Goal: Transaction & Acquisition: Purchase product/service

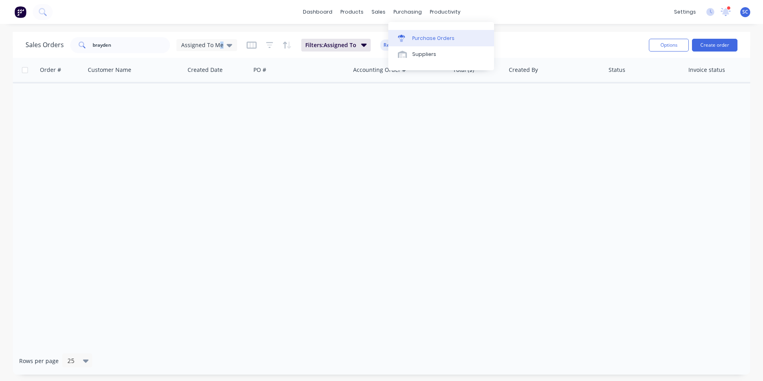
click at [422, 36] on div "Purchase Orders" at bounding box center [433, 38] width 42 height 7
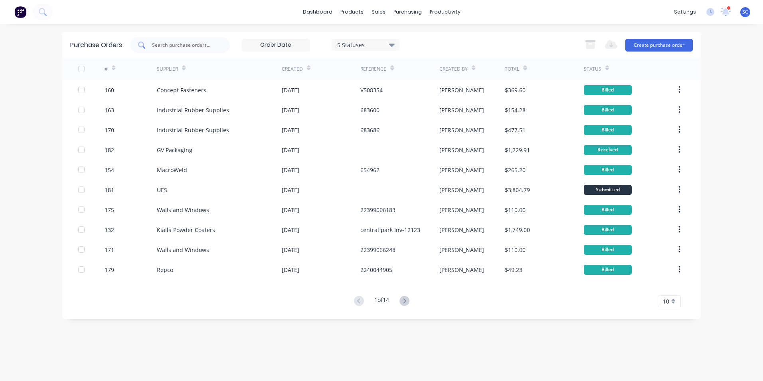
click at [176, 49] on div at bounding box center [180, 45] width 100 height 16
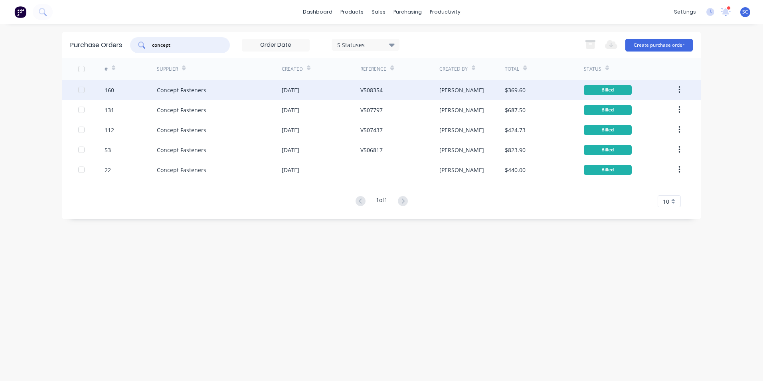
type input "concept"
click at [372, 89] on div "V508354" at bounding box center [371, 90] width 22 height 8
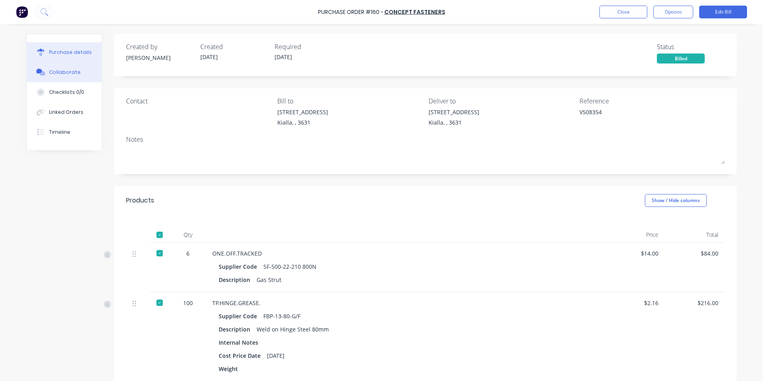
click at [65, 74] on div "Collaborate" at bounding box center [65, 72] width 32 height 7
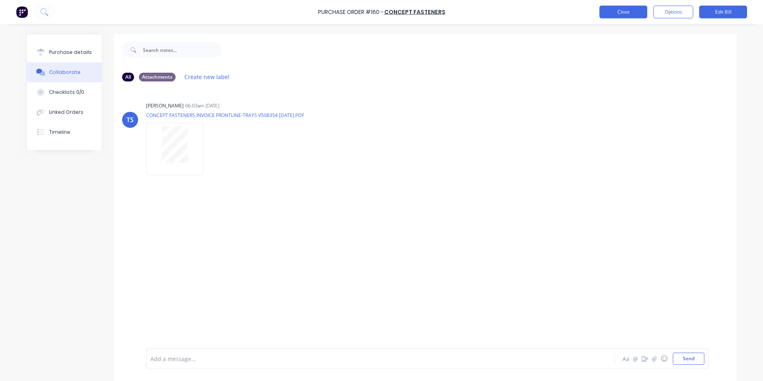
click at [614, 13] on button "Close" at bounding box center [623, 12] width 48 height 13
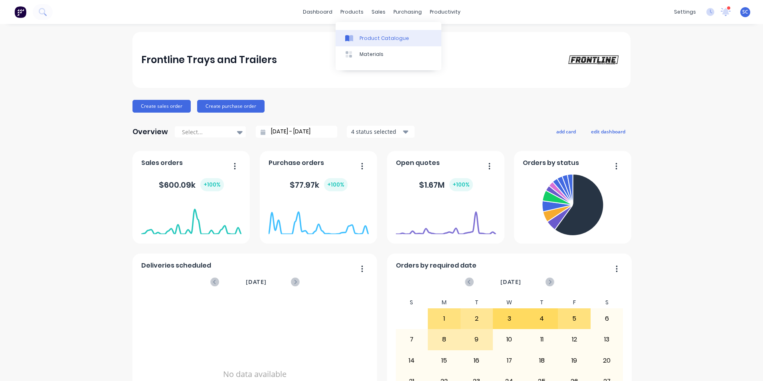
click at [364, 39] on div "Product Catalogue" at bounding box center [383, 38] width 49 height 7
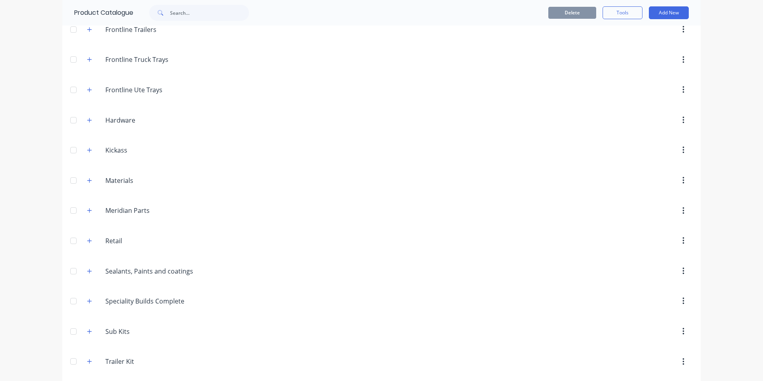
scroll to position [319, 0]
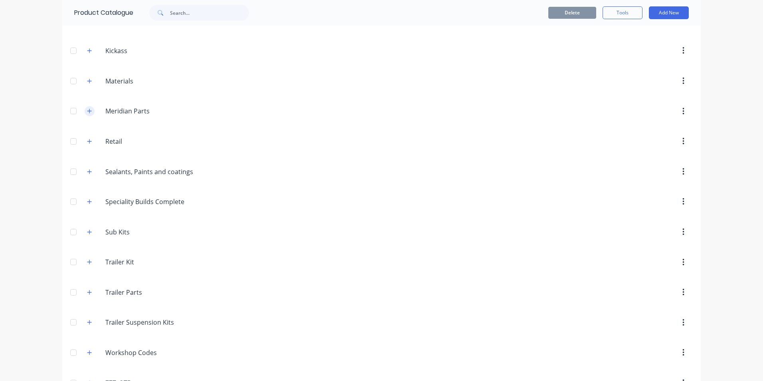
click at [88, 110] on icon "button" at bounding box center [89, 111] width 5 height 6
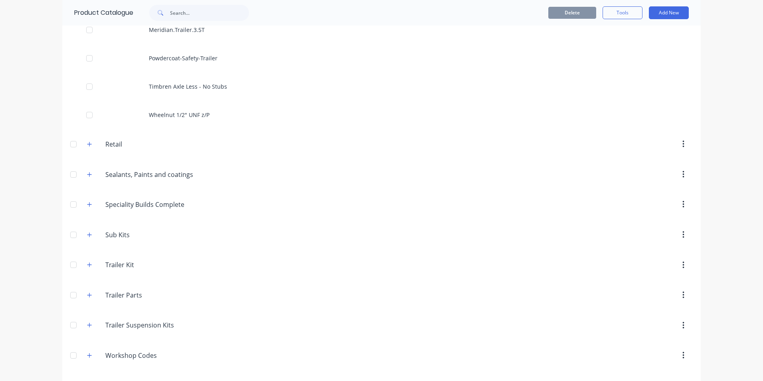
scroll to position [825, 0]
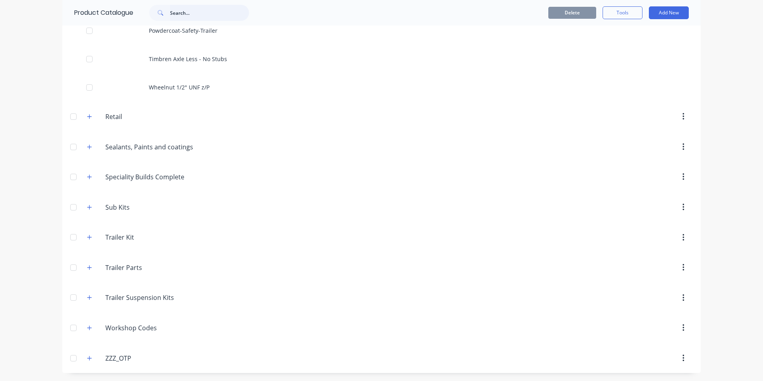
click at [180, 14] on input "text" at bounding box center [209, 13] width 79 height 16
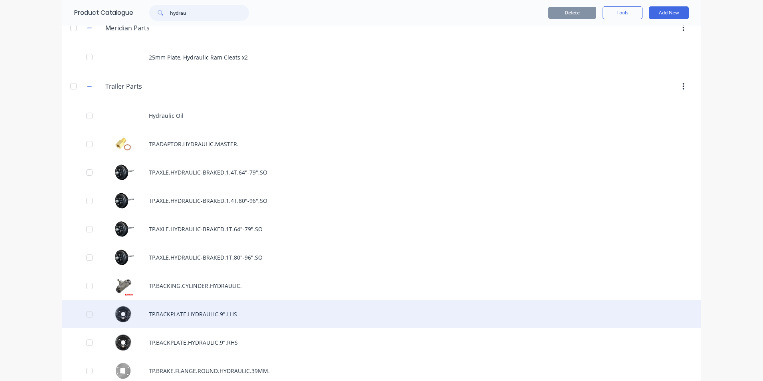
scroll to position [0, 0]
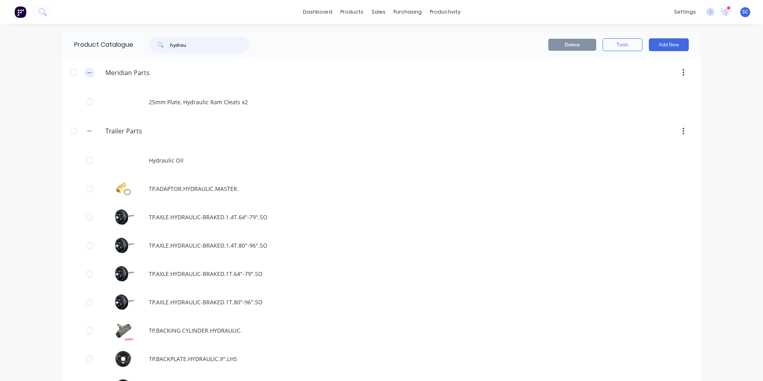
type input "hydrau"
click at [88, 71] on icon "button" at bounding box center [89, 73] width 5 height 6
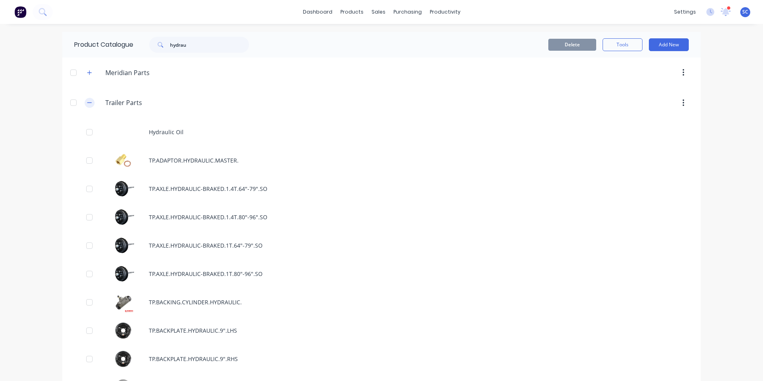
click at [85, 100] on button "button" at bounding box center [90, 103] width 10 height 10
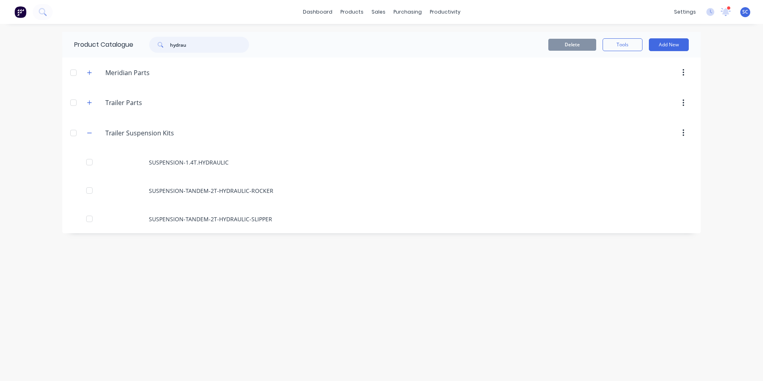
drag, startPoint x: 210, startPoint y: 45, endPoint x: 59, endPoint y: 22, distance: 152.8
click at [58, 22] on div "dashboard products sales purchasing productivity dashboard products Product Cat…" at bounding box center [381, 190] width 763 height 381
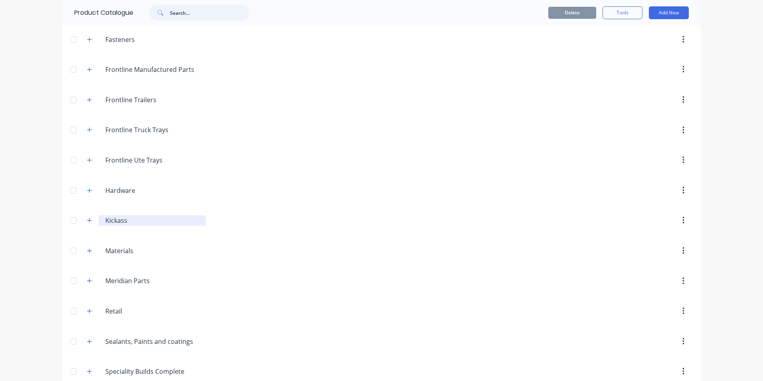
scroll to position [199, 0]
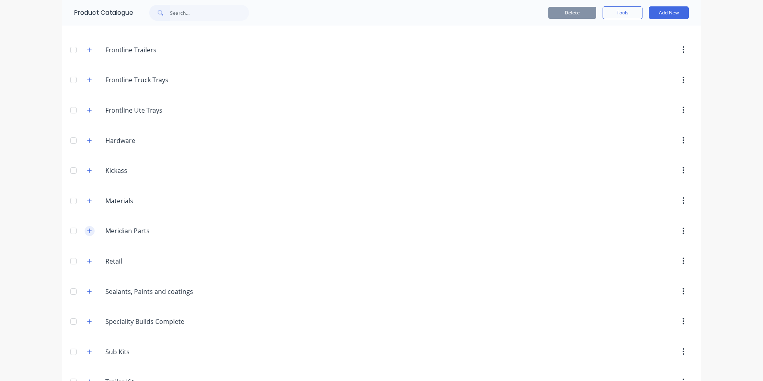
click at [87, 231] on icon "button" at bounding box center [89, 231] width 4 height 4
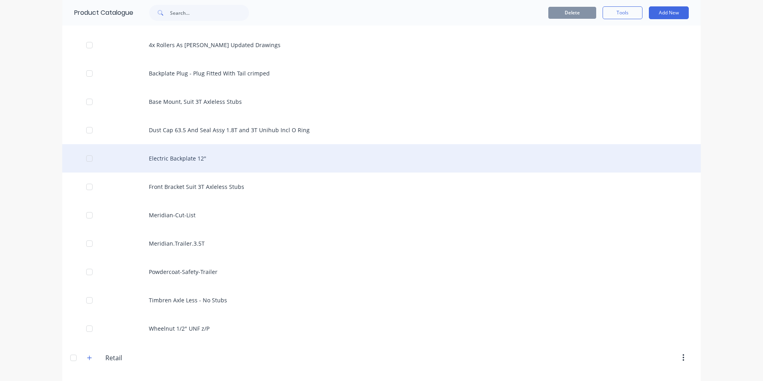
scroll to position [598, 0]
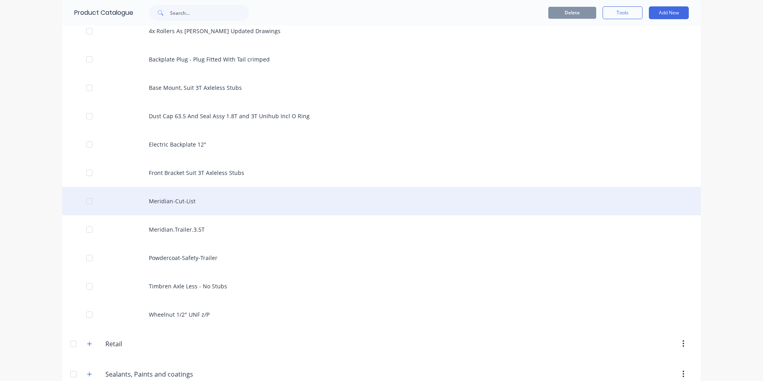
click at [179, 200] on div "Meridian-Cut-List" at bounding box center [381, 201] width 638 height 28
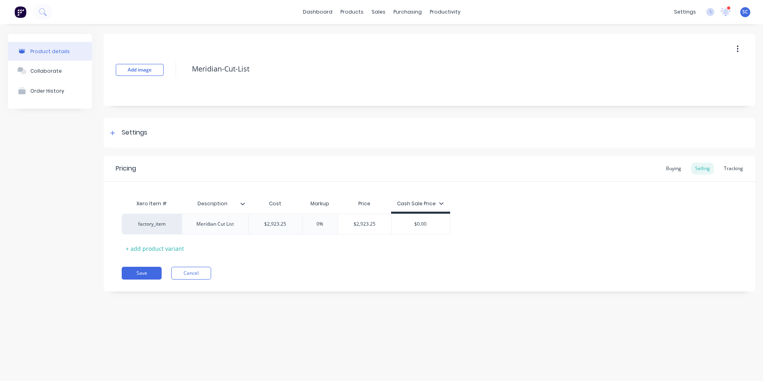
type textarea "x"
click at [199, 278] on button "Cancel" at bounding box center [191, 272] width 40 height 13
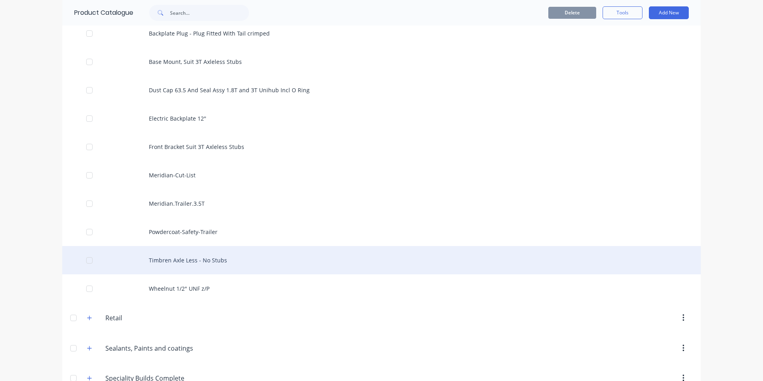
scroll to position [638, 0]
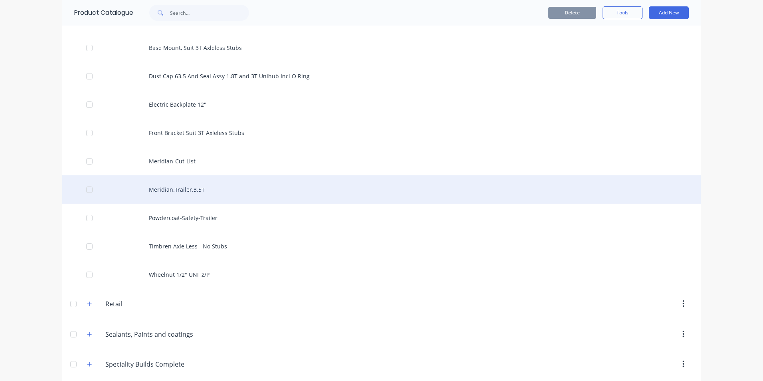
click at [202, 192] on div "Meridian.Trailer.3.5T" at bounding box center [381, 189] width 638 height 28
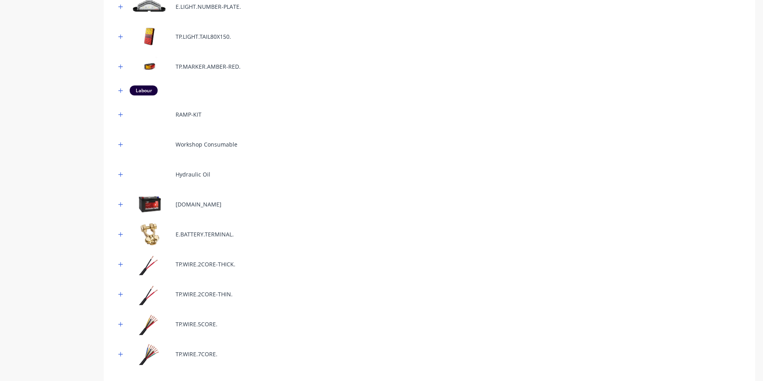
scroll to position [1050, 0]
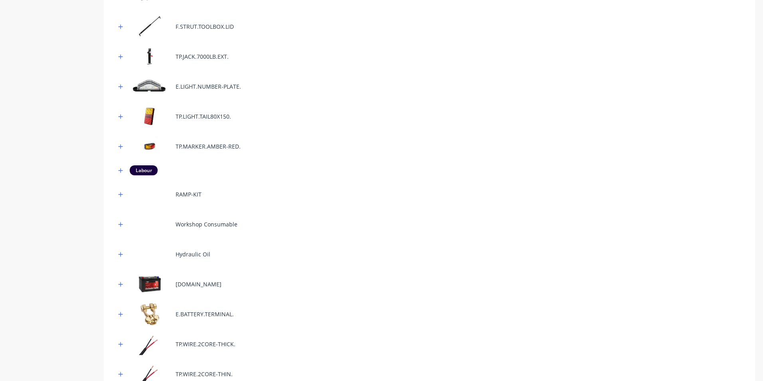
click at [193, 196] on div "RAMP-KIT" at bounding box center [189, 194] width 26 height 8
click at [120, 194] on icon "button" at bounding box center [120, 194] width 4 height 4
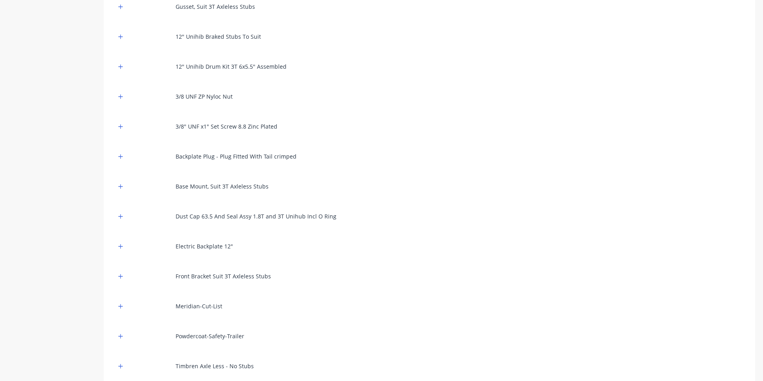
scroll to position [0, 0]
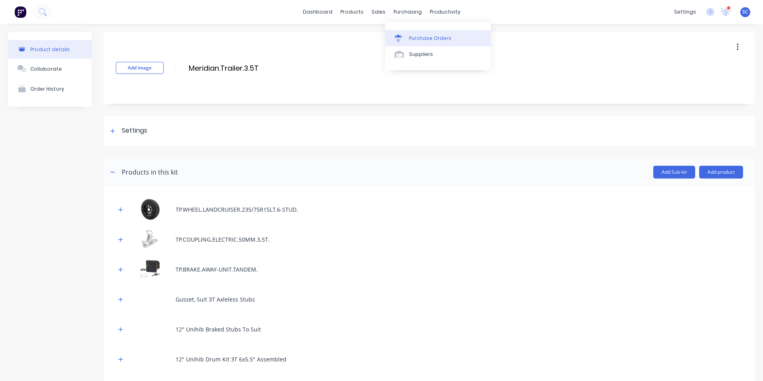
click at [405, 38] on div at bounding box center [401, 38] width 12 height 7
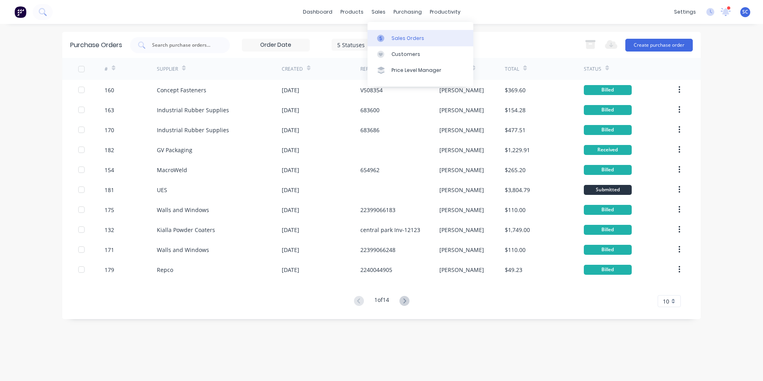
click at [387, 39] on div at bounding box center [383, 38] width 12 height 7
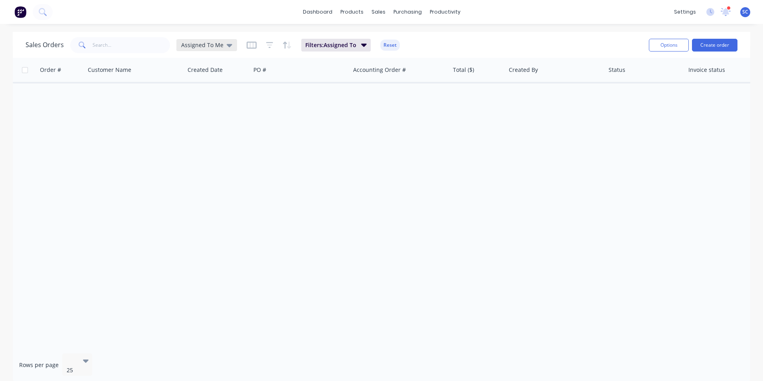
click at [219, 44] on span "Assigned To Me" at bounding box center [202, 45] width 42 height 8
click at [194, 113] on button "None" at bounding box center [224, 113] width 91 height 9
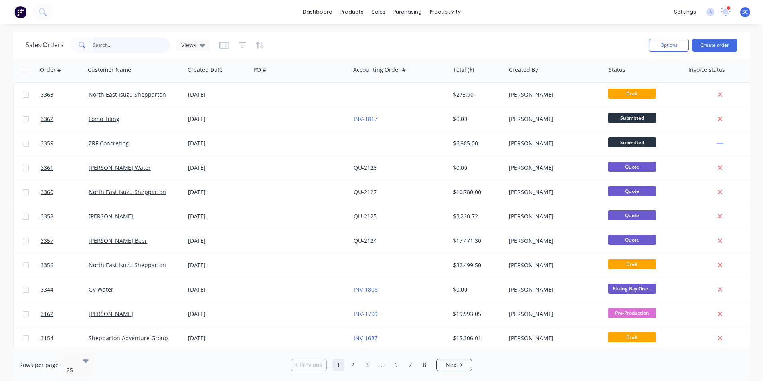
click at [109, 47] on input "text" at bounding box center [132, 45] width 78 height 16
type input "meridi"
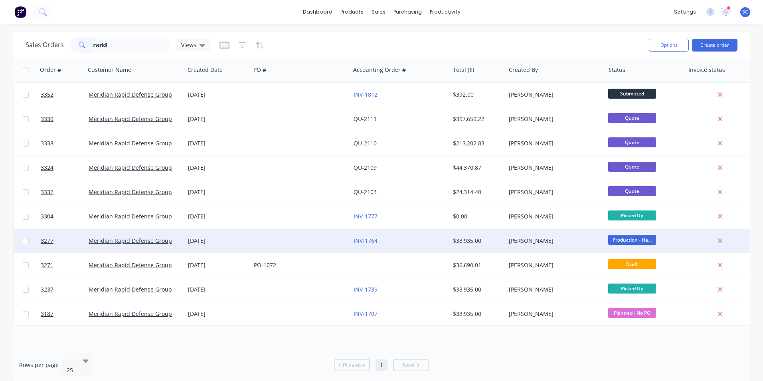
click at [408, 239] on div "INV-1764" at bounding box center [397, 241] width 89 height 8
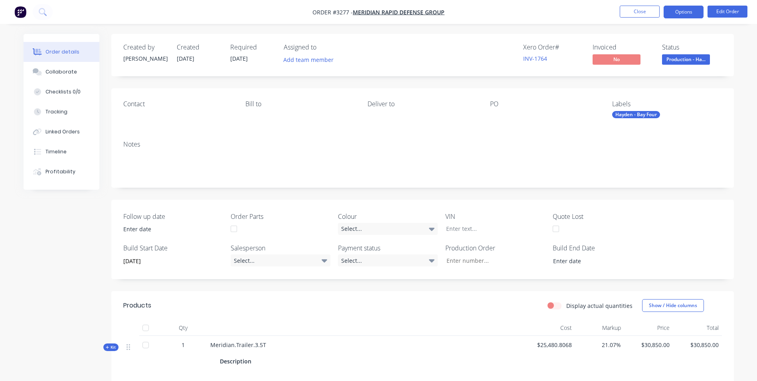
click at [684, 8] on button "Options" at bounding box center [683, 12] width 40 height 13
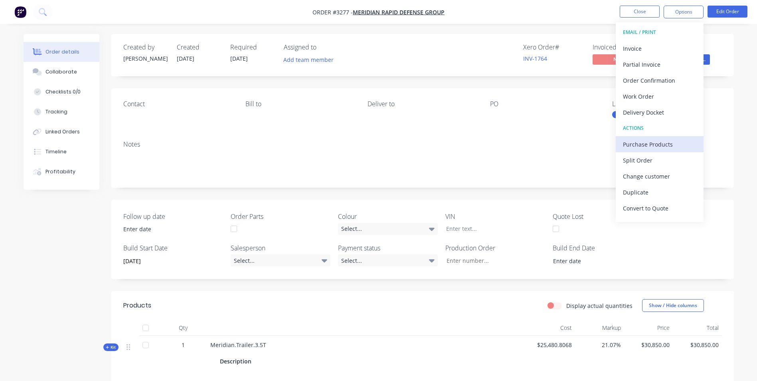
click at [649, 148] on div "Purchase Products" at bounding box center [659, 144] width 73 height 12
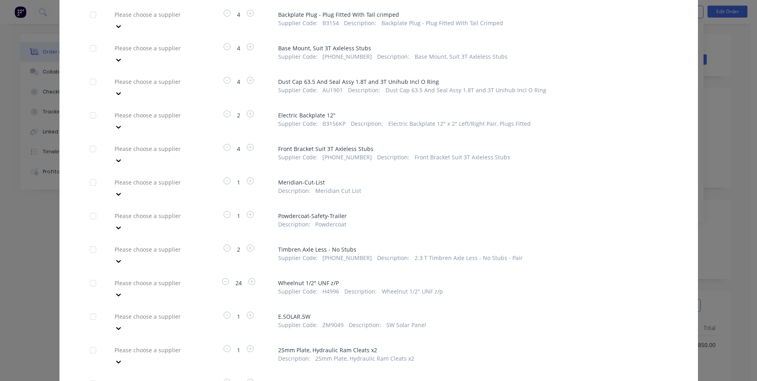
scroll to position [439, 0]
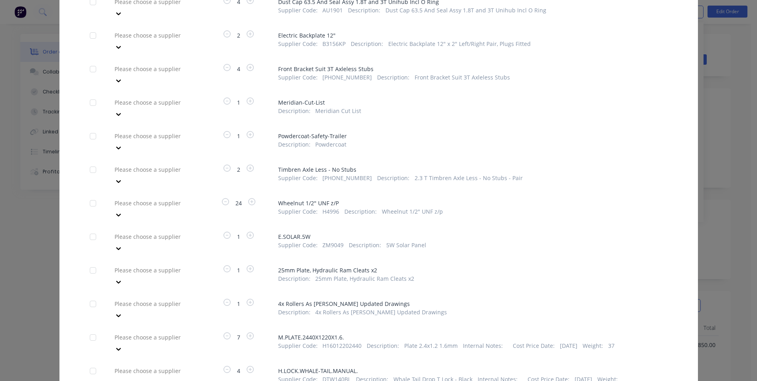
click at [89, 262] on div at bounding box center [93, 270] width 16 height 16
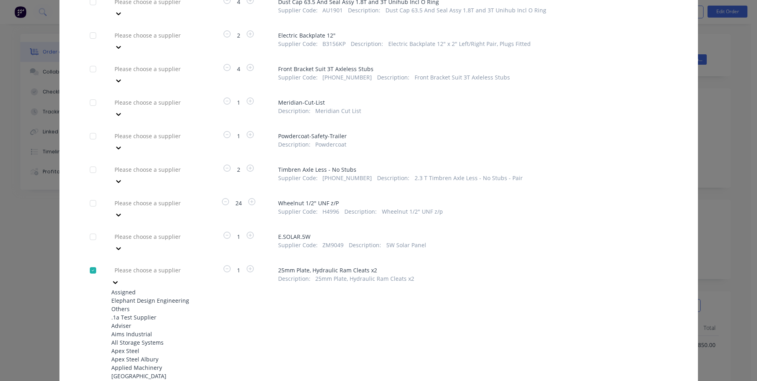
click at [145, 265] on div at bounding box center [171, 270] width 115 height 10
click at [153, 296] on div "Elephant Design Engineering" at bounding box center [155, 300] width 88 height 8
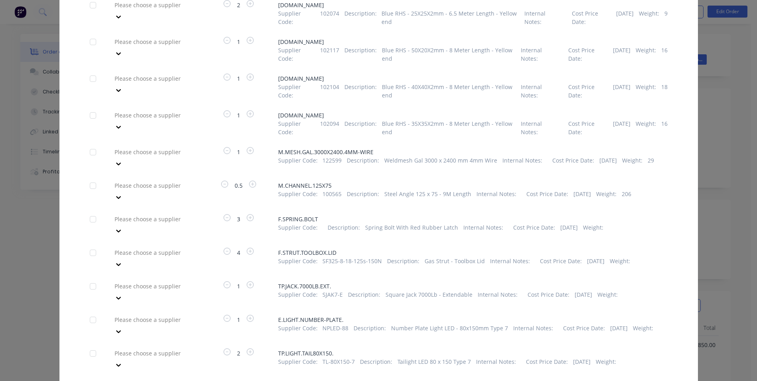
scroll to position [878, 0]
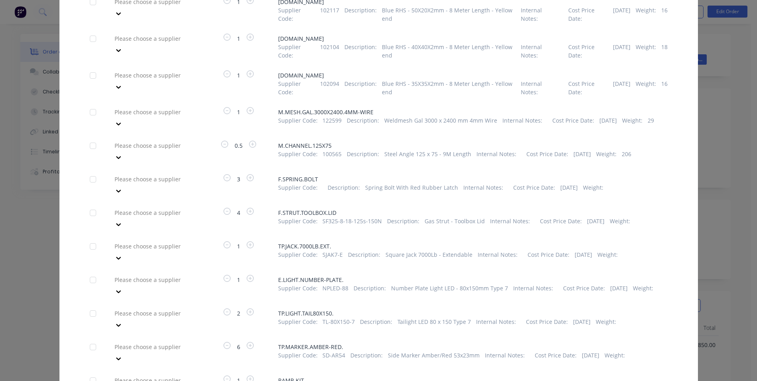
click at [85, 372] on div at bounding box center [93, 380] width 16 height 16
click at [122, 375] on div at bounding box center [171, 380] width 115 height 10
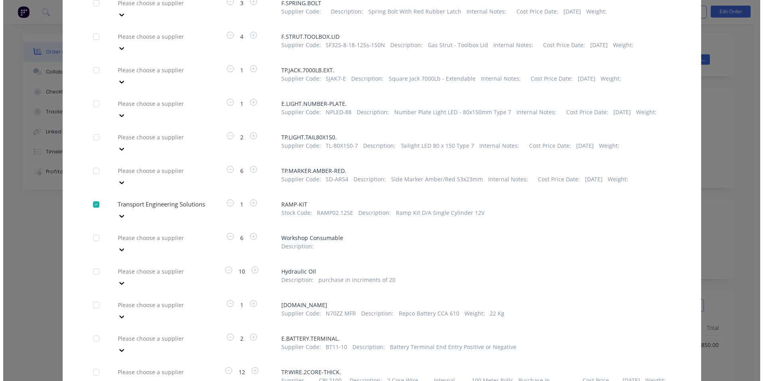
scroll to position [1067, 0]
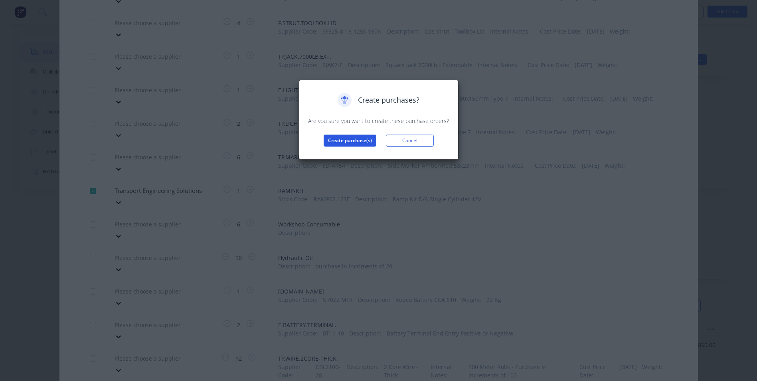
click at [349, 138] on button "Create purchase(s)" at bounding box center [350, 140] width 53 height 12
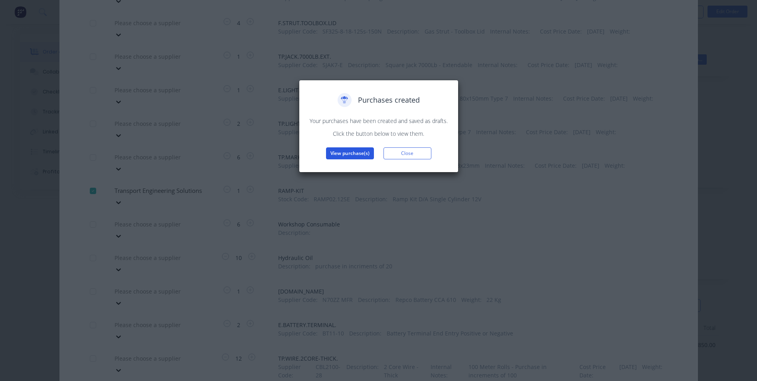
click at [361, 154] on button "View purchase(s)" at bounding box center [350, 153] width 48 height 12
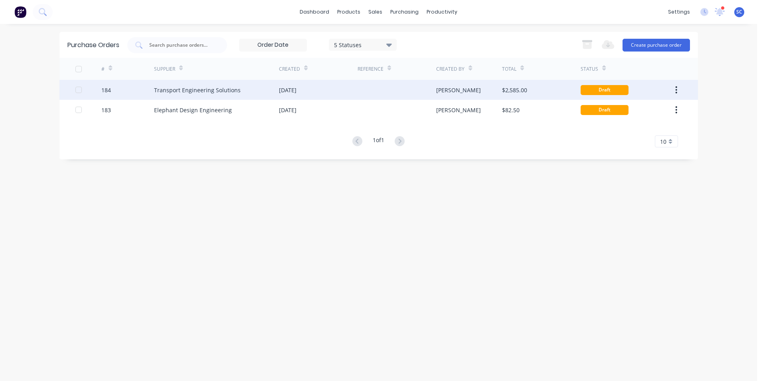
click at [678, 93] on button "button" at bounding box center [676, 90] width 19 height 14
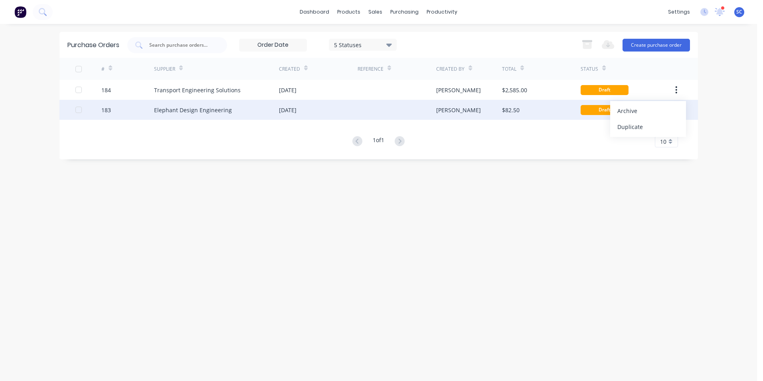
drag, startPoint x: 714, startPoint y: 104, endPoint x: 666, endPoint y: 111, distance: 48.3
click at [713, 105] on div "dashboard products sales purchasing productivity dashboard products Product Cat…" at bounding box center [378, 190] width 757 height 381
click at [676, 110] on icon "button" at bounding box center [676, 109] width 2 height 7
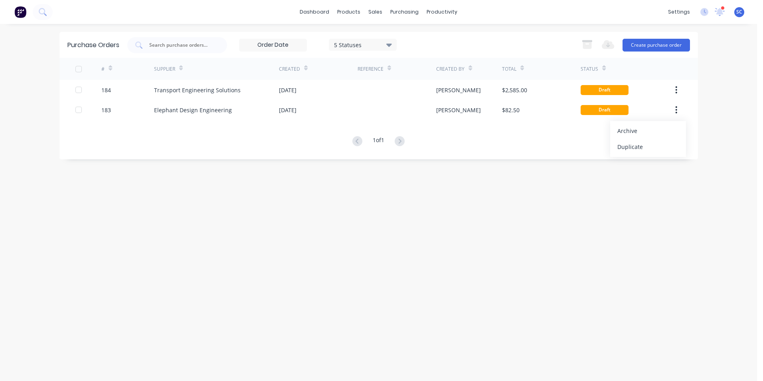
click at [735, 125] on div "dashboard products sales purchasing productivity dashboard products Product Cat…" at bounding box center [378, 190] width 757 height 381
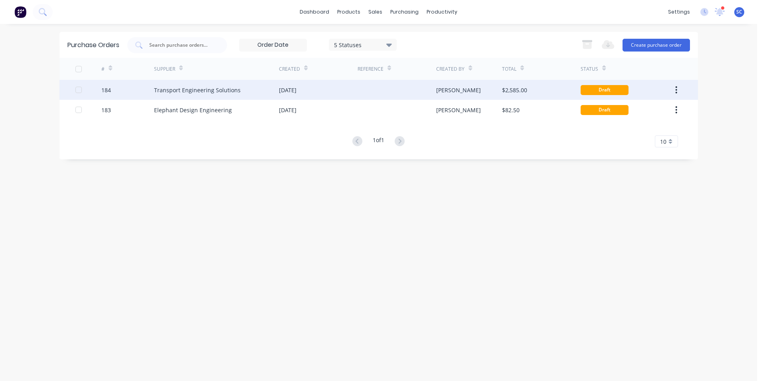
click at [676, 90] on icon "button" at bounding box center [676, 89] width 2 height 7
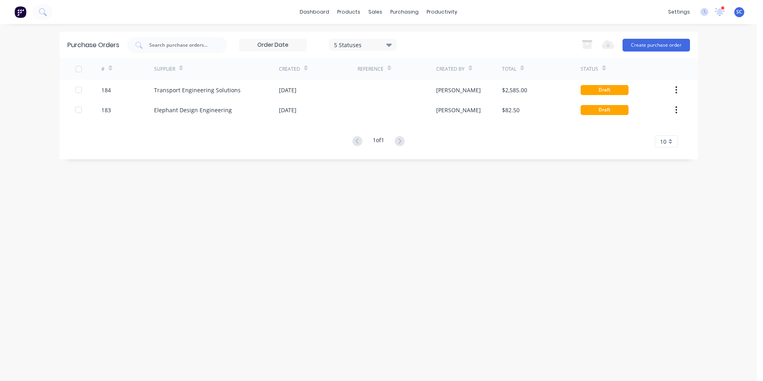
click at [555, 43] on div "5 Statuses 5 Statuses Export to Excel (XLSX) Create purchase order" at bounding box center [408, 45] width 562 height 16
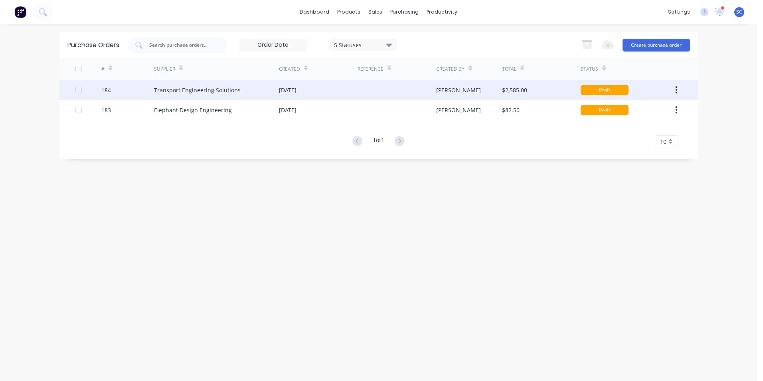
click at [324, 91] on div "[DATE]" at bounding box center [318, 90] width 79 height 20
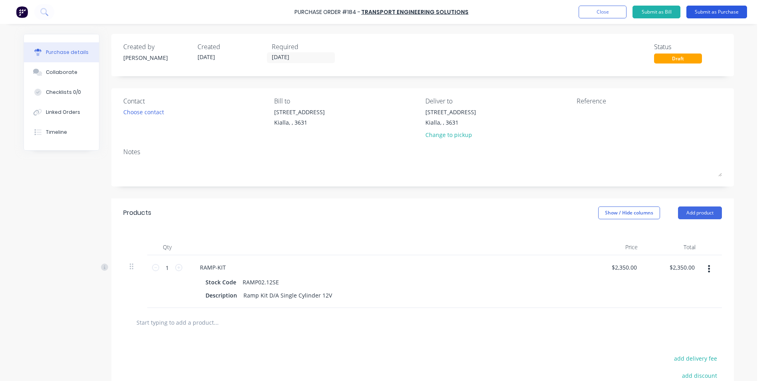
click at [715, 12] on button "Submit as Purchase" at bounding box center [716, 12] width 61 height 13
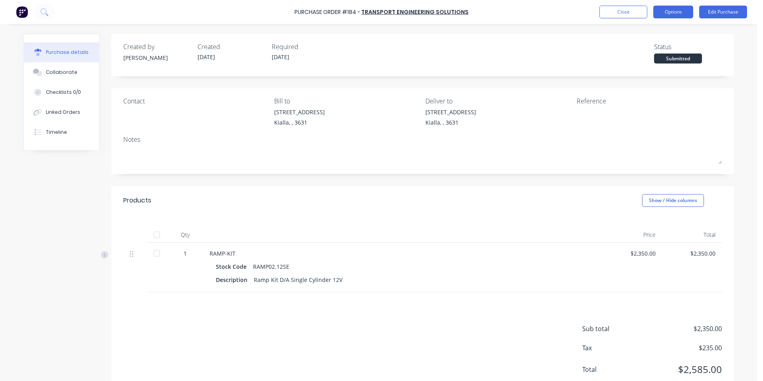
click at [685, 15] on button "Options" at bounding box center [673, 12] width 40 height 13
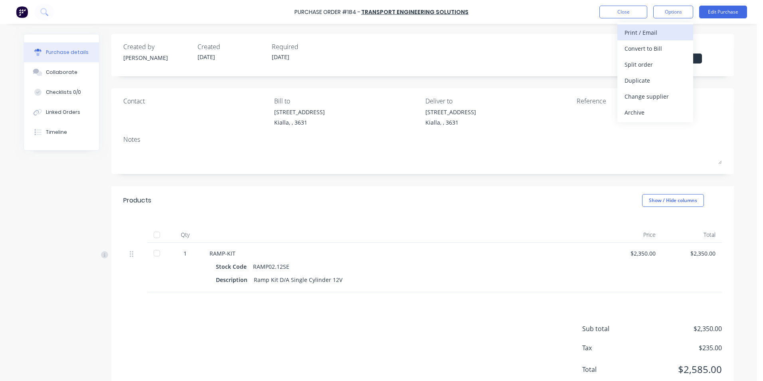
click at [656, 32] on div "Print / Email" at bounding box center [654, 33] width 61 height 12
click at [643, 64] on div "Without pricing" at bounding box center [654, 65] width 61 height 12
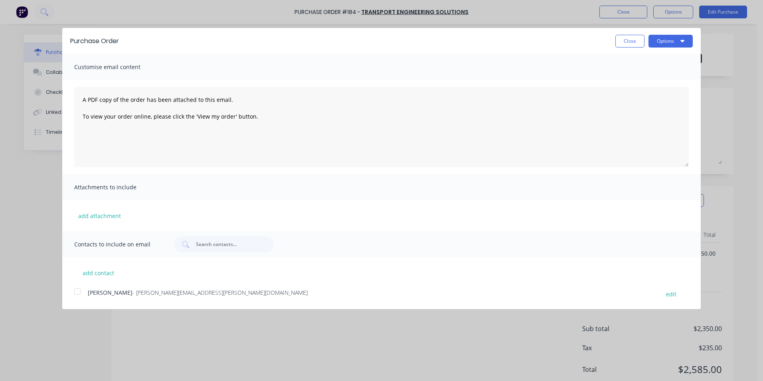
click at [78, 291] on div at bounding box center [77, 291] width 16 height 16
click at [625, 43] on button "Close" at bounding box center [629, 41] width 29 height 13
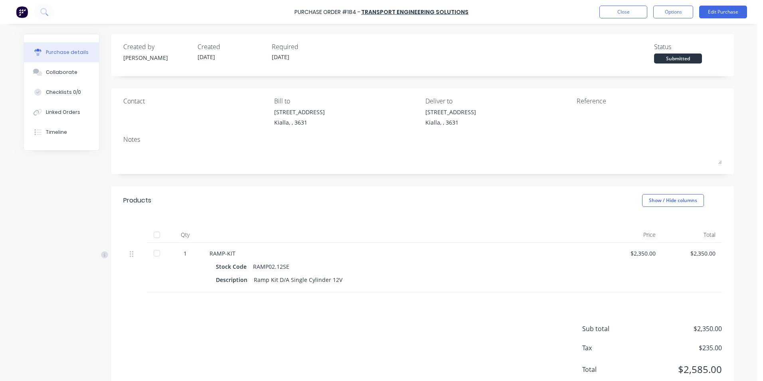
click at [269, 195] on div "Products Show / Hide columns" at bounding box center [422, 200] width 622 height 29
click at [681, 12] on button "Options" at bounding box center [673, 12] width 40 height 13
click at [645, 32] on div "Print / Email" at bounding box center [654, 33] width 61 height 12
click at [645, 65] on div "Without pricing" at bounding box center [654, 65] width 61 height 12
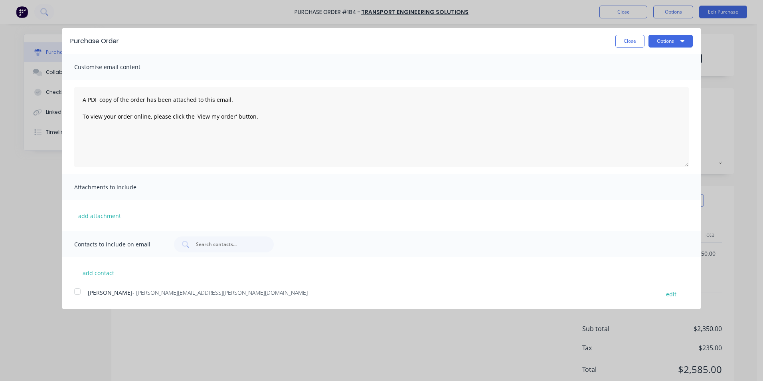
click at [75, 292] on div at bounding box center [77, 291] width 16 height 16
click at [669, 41] on button "Options" at bounding box center [670, 41] width 44 height 13
click at [637, 80] on div "Email" at bounding box center [654, 77] width 61 height 12
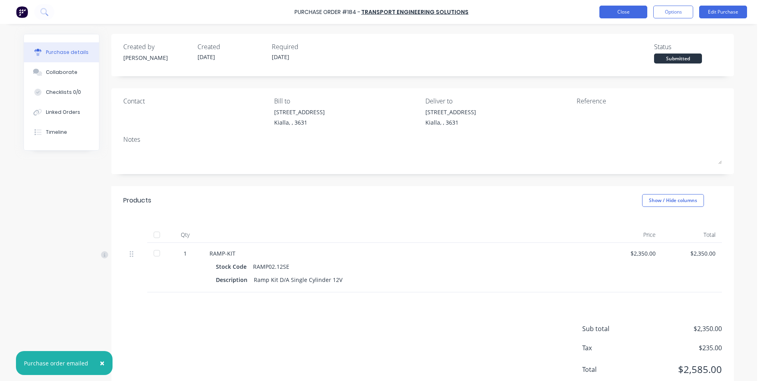
click at [616, 13] on button "Close" at bounding box center [623, 12] width 48 height 13
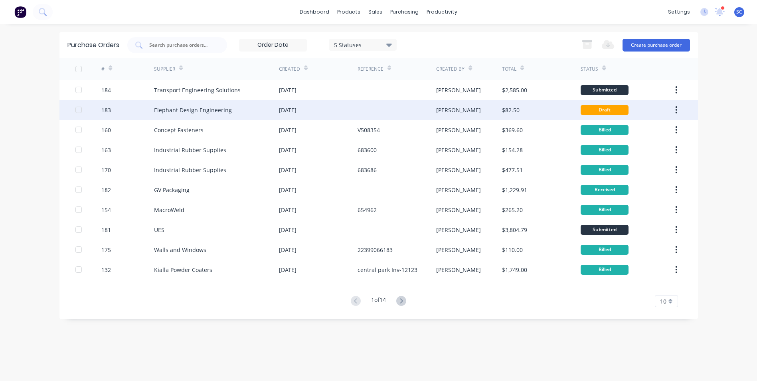
click at [390, 110] on div at bounding box center [396, 110] width 79 height 20
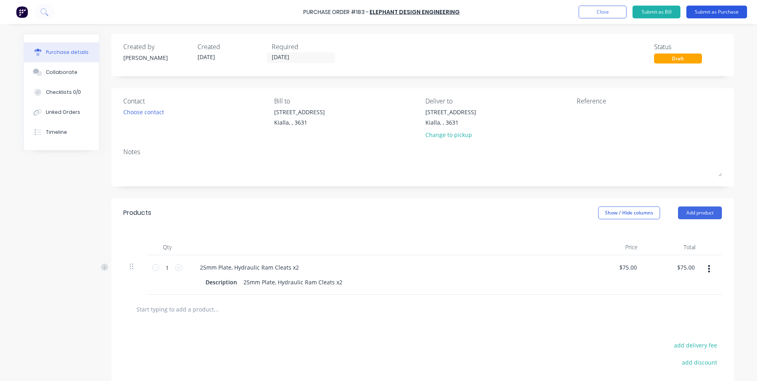
click at [713, 14] on button "Submit as Purchase" at bounding box center [716, 12] width 61 height 13
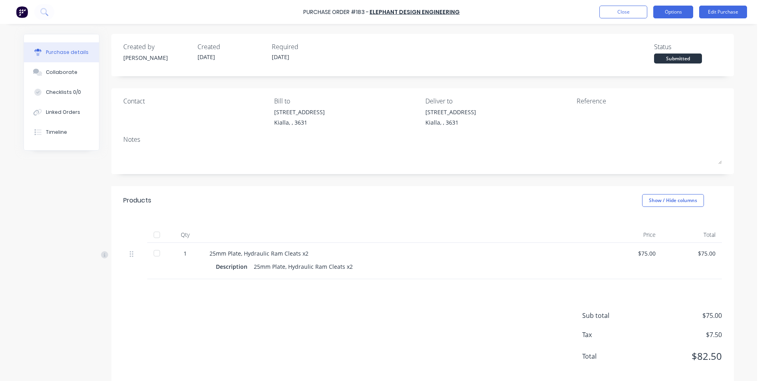
click at [671, 15] on button "Options" at bounding box center [673, 12] width 40 height 13
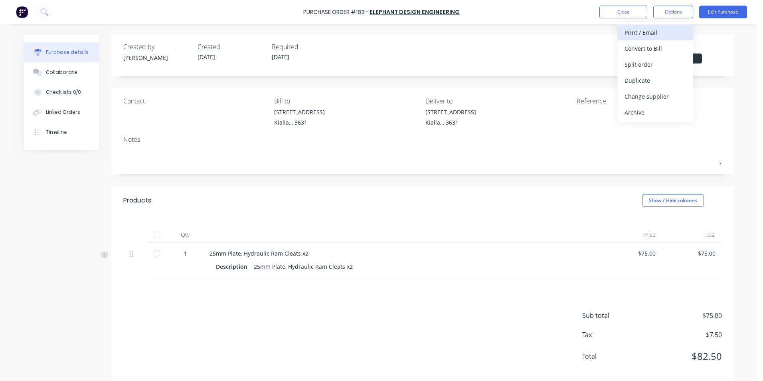
click at [663, 32] on div "Print / Email" at bounding box center [654, 33] width 61 height 12
click at [651, 65] on div "Without pricing" at bounding box center [654, 65] width 61 height 12
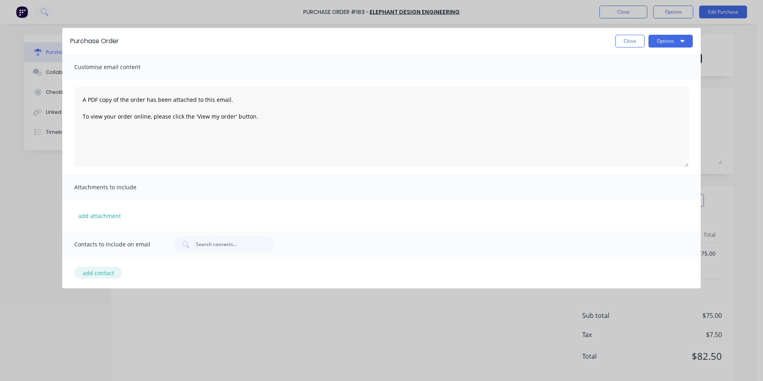
click at [96, 277] on button "add contact" at bounding box center [98, 272] width 48 height 12
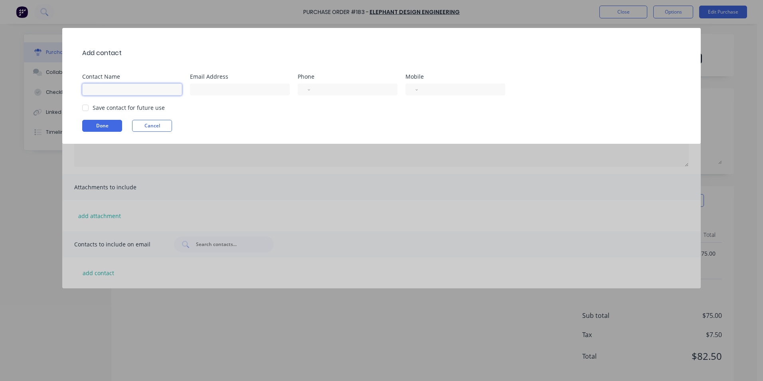
click at [121, 91] on input at bounding box center [132, 89] width 100 height 12
type input "[PERSON_NAME]"
type input "[PERSON_NAME][EMAIL_ADDRESS][DOMAIN_NAME][PERSON_NAME]"
select select "AU"
drag, startPoint x: 433, startPoint y: 92, endPoint x: 441, endPoint y: 89, distance: 8.8
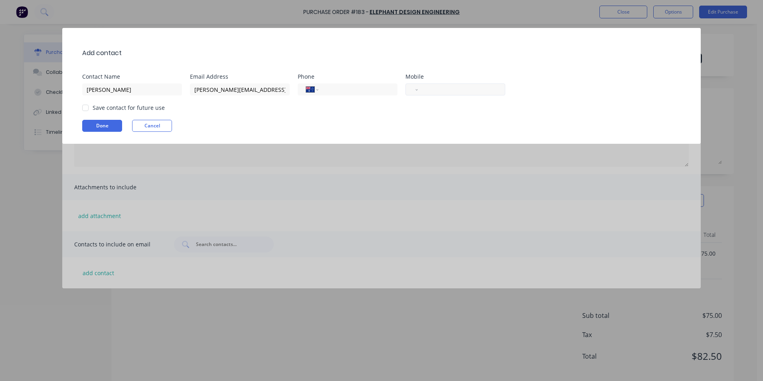
click at [433, 92] on input "tel" at bounding box center [459, 89] width 73 height 9
type input "+0"
type input "+0447"
drag, startPoint x: 416, startPoint y: 89, endPoint x: 426, endPoint y: 96, distance: 12.1
click at [416, 89] on select "International [GEOGRAPHIC_DATA] [GEOGRAPHIC_DATA] [GEOGRAPHIC_DATA] [GEOGRAPHIC…" at bounding box center [420, 89] width 12 height 11
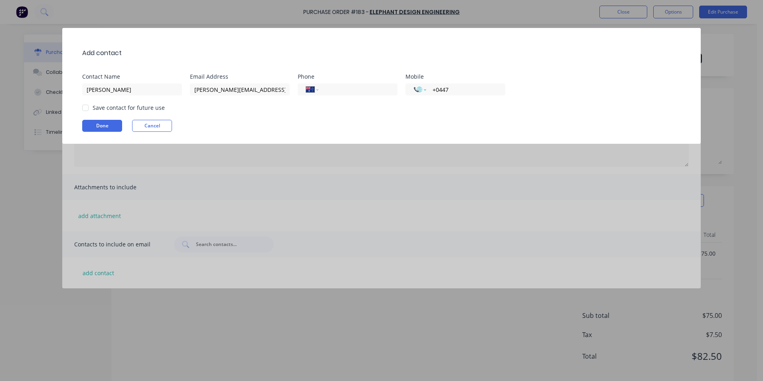
select select "AU"
click at [414, 84] on select "International [GEOGRAPHIC_DATA] [GEOGRAPHIC_DATA] [GEOGRAPHIC_DATA] [GEOGRAPHIC…" at bounding box center [420, 89] width 12 height 11
click at [86, 107] on div at bounding box center [85, 108] width 16 height 16
type input "0447 575 153"
click at [103, 124] on button "Done" at bounding box center [102, 126] width 40 height 12
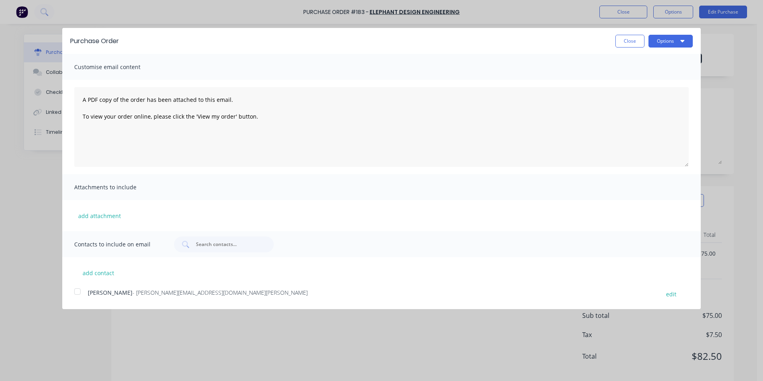
click at [77, 290] on div at bounding box center [77, 291] width 16 height 16
click at [679, 39] on button "Options" at bounding box center [670, 41] width 44 height 13
click at [642, 79] on div "Email" at bounding box center [654, 77] width 61 height 12
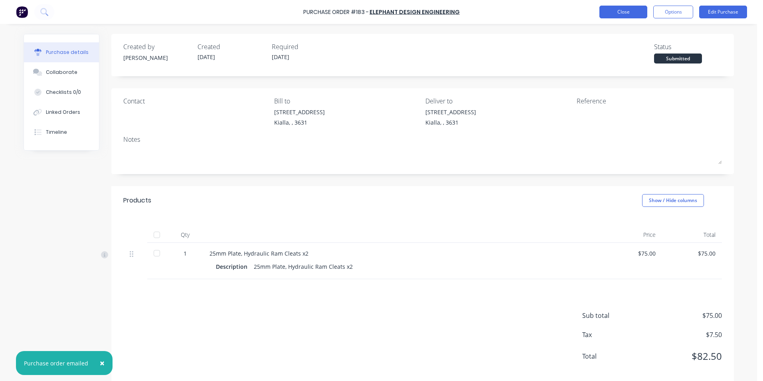
click at [615, 13] on button "Close" at bounding box center [623, 12] width 48 height 13
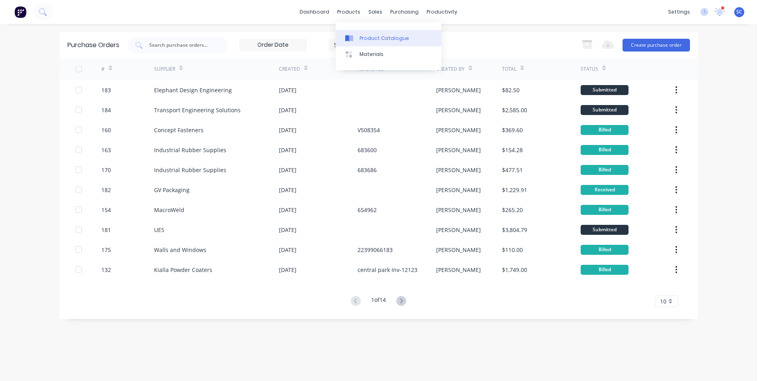
click at [365, 39] on div "Product Catalogue" at bounding box center [383, 38] width 49 height 7
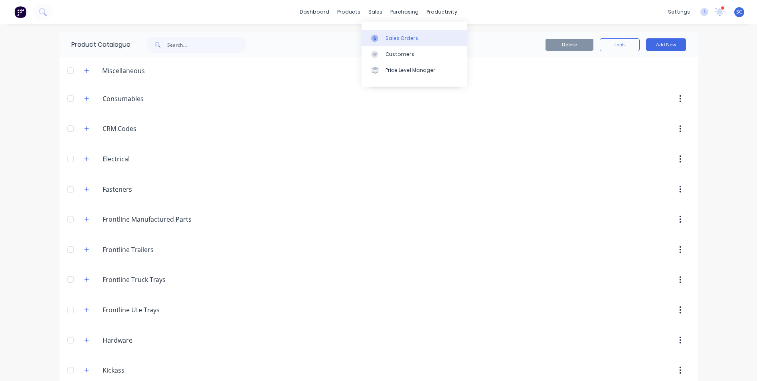
click at [386, 35] on div "Sales Orders" at bounding box center [401, 38] width 33 height 7
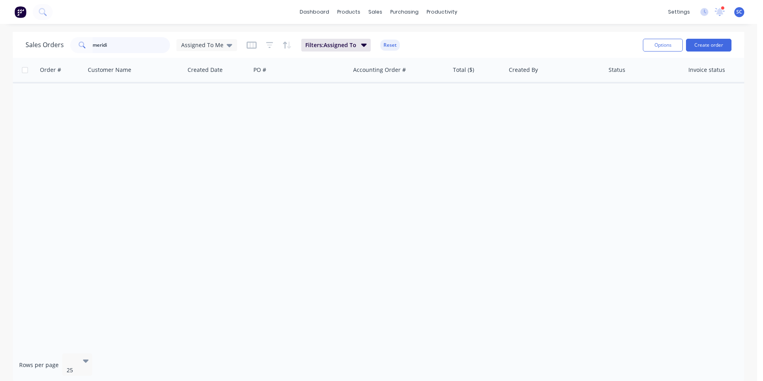
click at [118, 49] on input "meridi" at bounding box center [132, 45] width 78 height 16
click at [192, 44] on span "Assigned To Me" at bounding box center [202, 45] width 42 height 8
click at [189, 114] on button "None" at bounding box center [224, 113] width 91 height 9
type input "meridi"
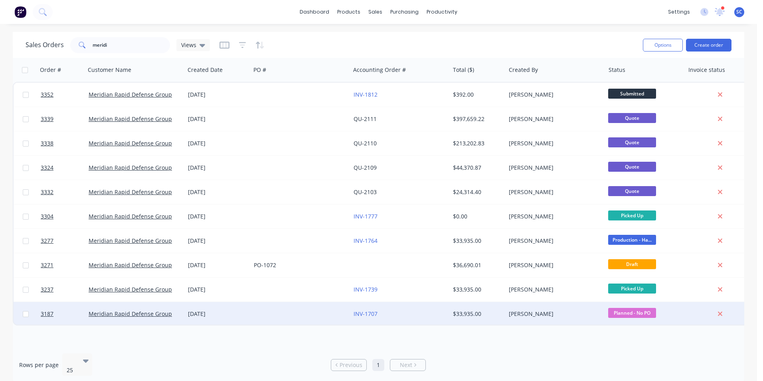
click at [433, 318] on div "INV-1707" at bounding box center [399, 314] width 99 height 24
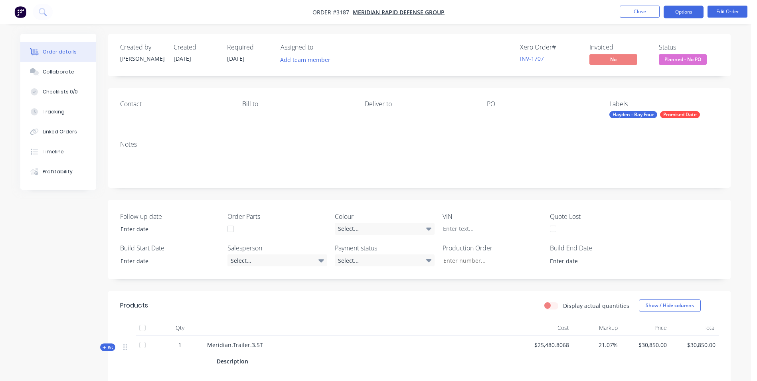
click at [685, 14] on button "Options" at bounding box center [683, 12] width 40 height 13
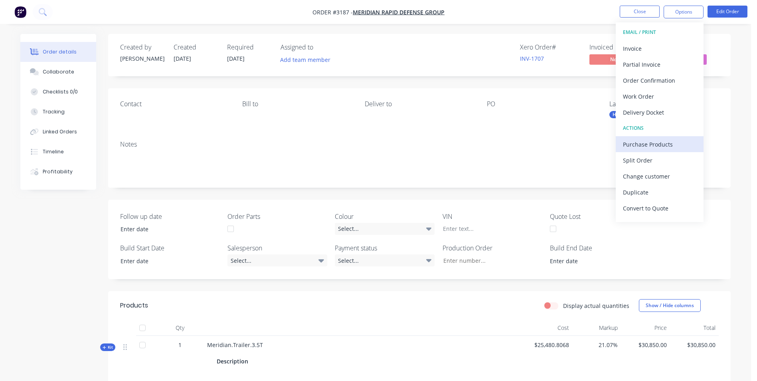
click at [646, 147] on div "Purchase Products" at bounding box center [659, 144] width 73 height 12
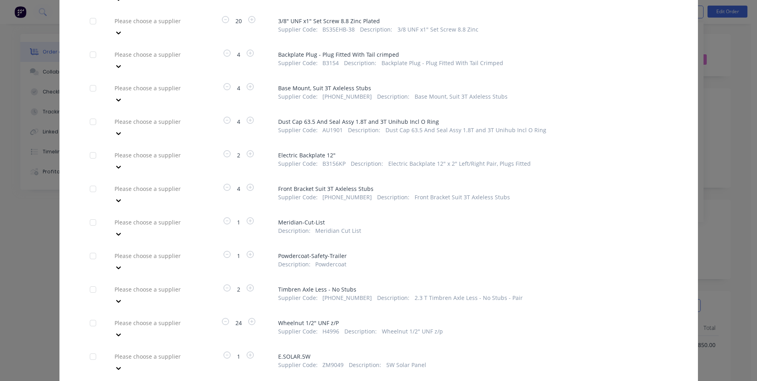
scroll to position [399, 0]
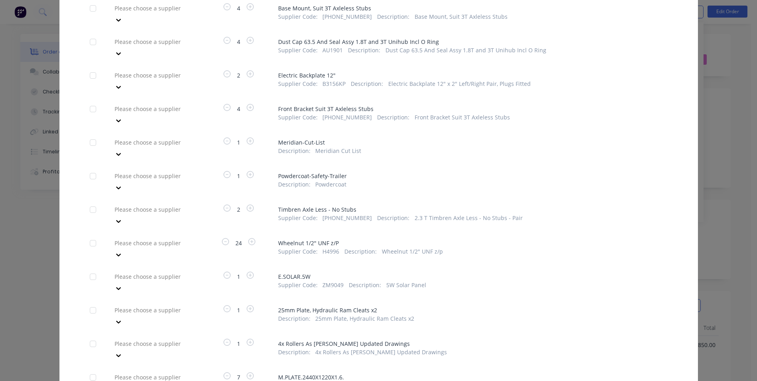
click at [89, 302] on div at bounding box center [93, 310] width 16 height 16
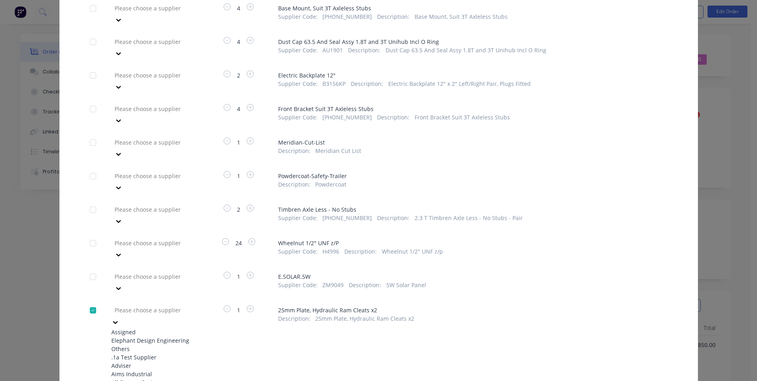
click at [130, 305] on div at bounding box center [171, 310] width 115 height 10
click at [134, 336] on div "Elephant Design Engineering" at bounding box center [155, 340] width 88 height 8
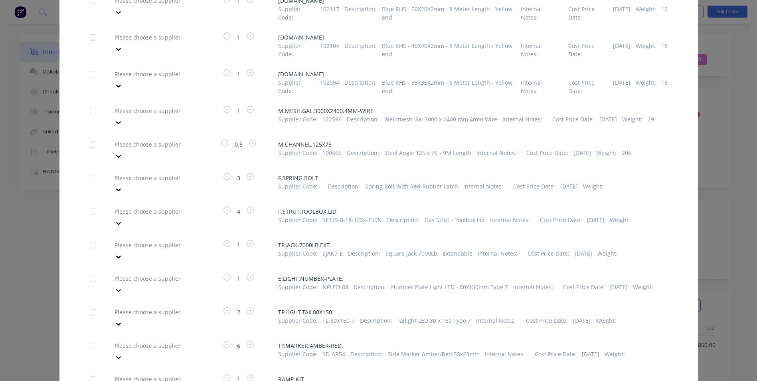
scroll to position [917, 0]
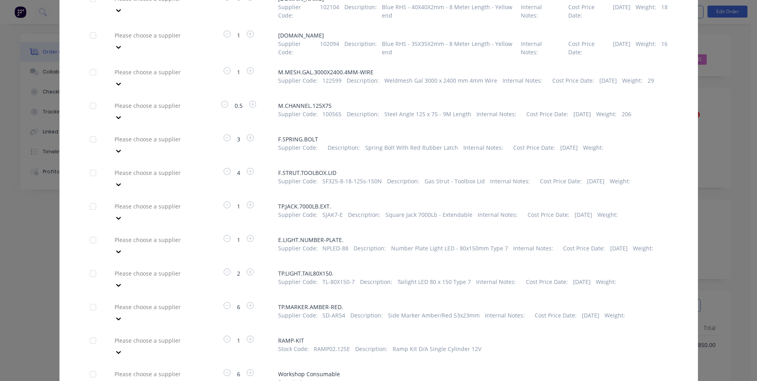
click at [90, 332] on div at bounding box center [93, 340] width 16 height 16
click at [134, 335] on div at bounding box center [171, 340] width 115 height 10
click at [148, 366] on div "Transport Engineering Solutions" at bounding box center [155, 370] width 88 height 8
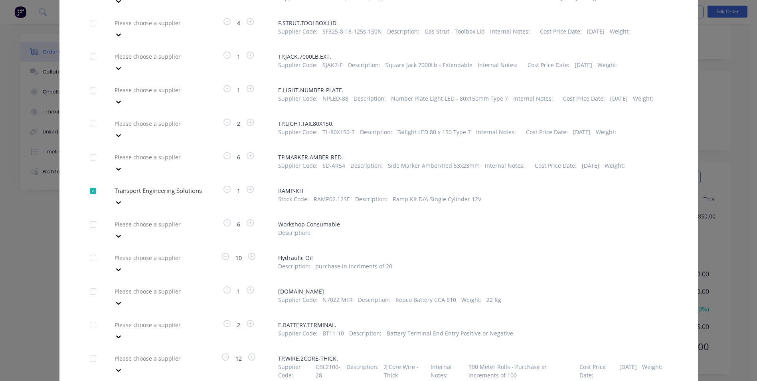
scroll to position [133, 0]
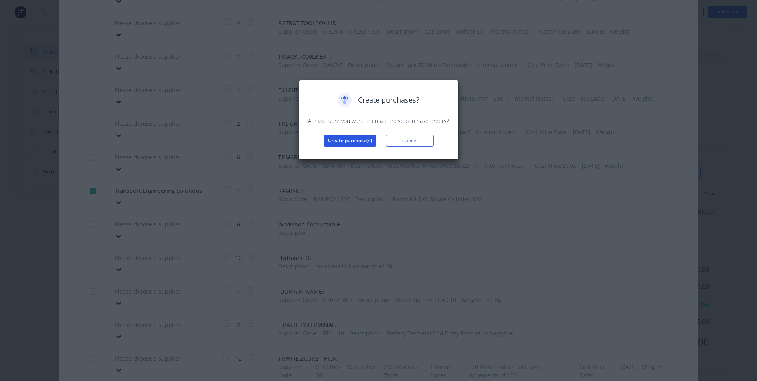
click at [353, 141] on button "Create purchase(s)" at bounding box center [350, 140] width 53 height 12
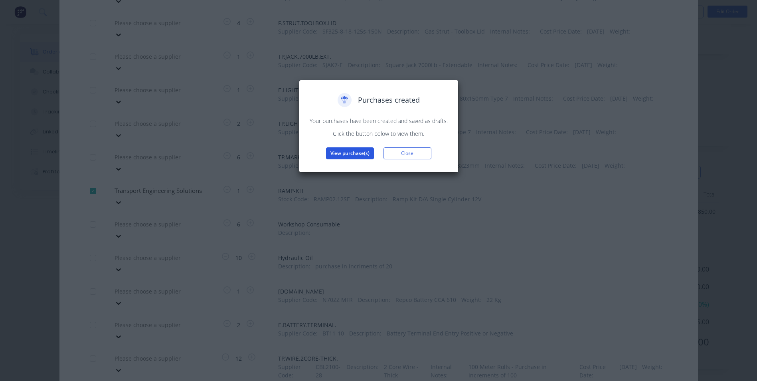
click at [343, 155] on button "View purchase(s)" at bounding box center [350, 153] width 48 height 12
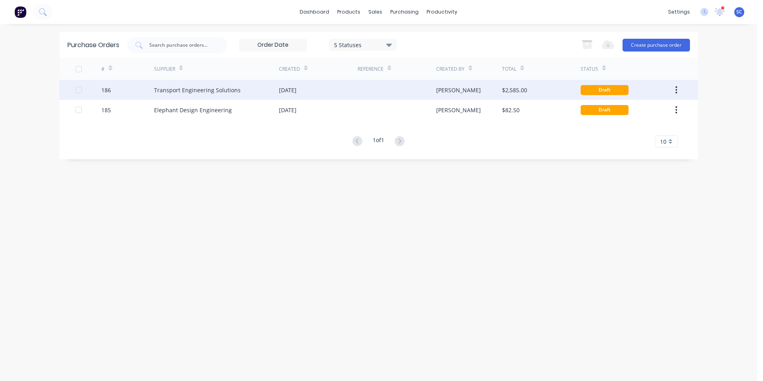
click at [631, 86] on div "Draft" at bounding box center [626, 90] width 92 height 20
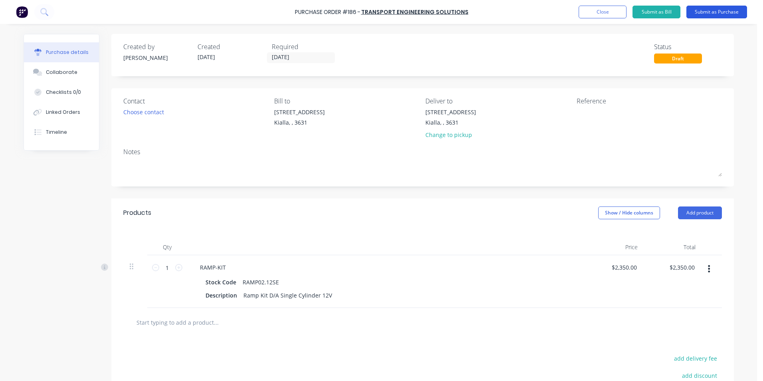
click at [704, 12] on button "Submit as Purchase" at bounding box center [716, 12] width 61 height 13
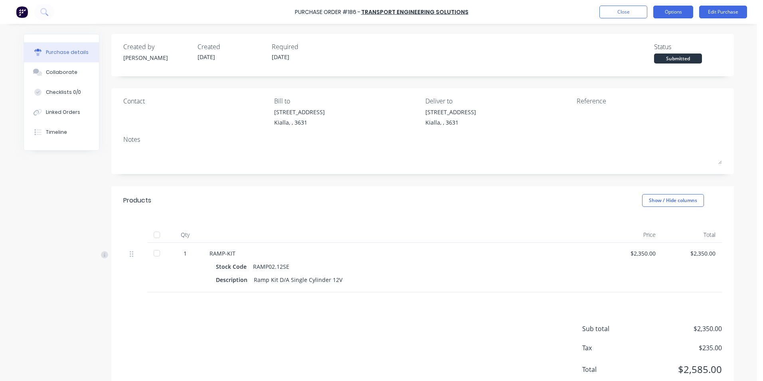
click at [679, 13] on button "Options" at bounding box center [673, 12] width 40 height 13
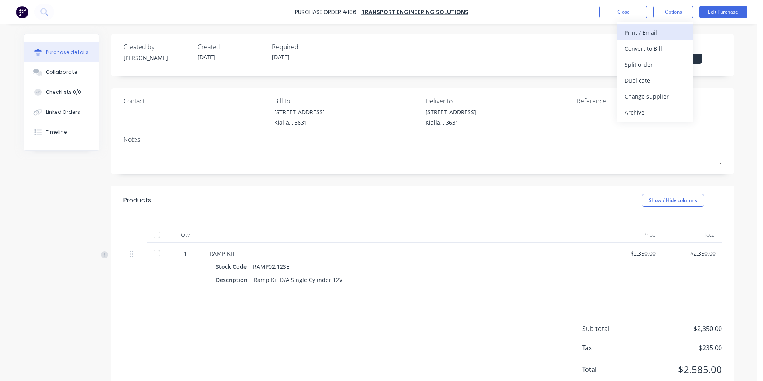
click at [645, 32] on div "Print / Email" at bounding box center [654, 33] width 61 height 12
click at [648, 65] on div "Without pricing" at bounding box center [654, 65] width 61 height 12
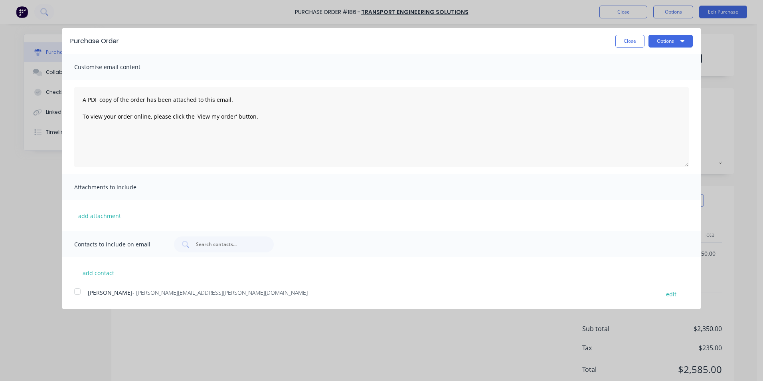
click at [76, 290] on div at bounding box center [77, 291] width 16 height 16
click at [670, 40] on button "Options" at bounding box center [670, 41] width 44 height 13
click at [636, 79] on div "Email" at bounding box center [654, 77] width 61 height 12
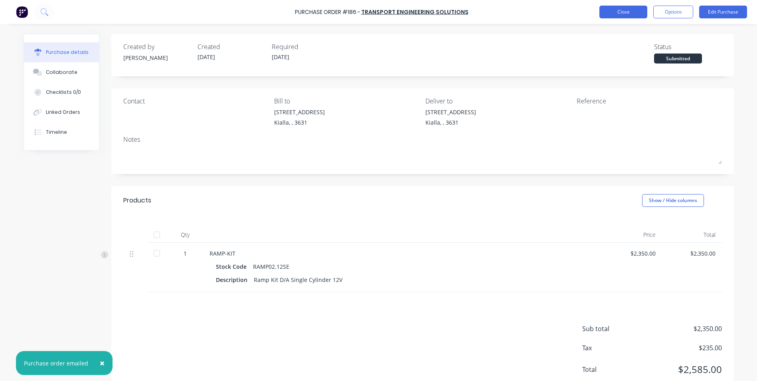
click at [630, 16] on button "Close" at bounding box center [623, 12] width 48 height 13
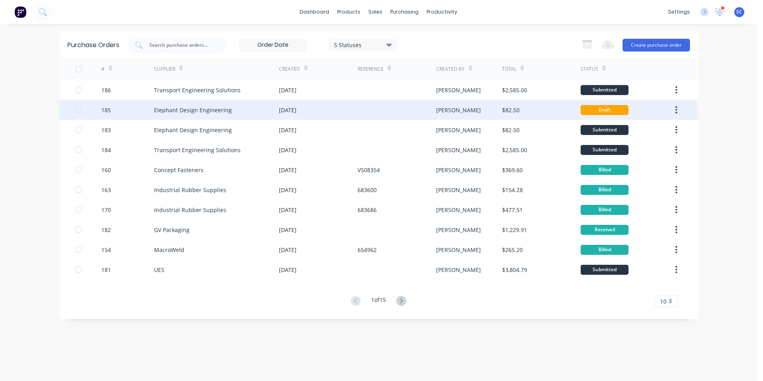
click at [442, 107] on div "[PERSON_NAME]" at bounding box center [458, 110] width 45 height 8
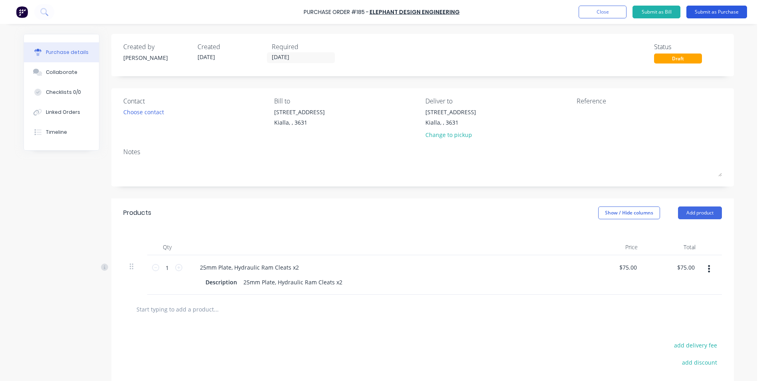
click at [700, 14] on button "Submit as Purchase" at bounding box center [716, 12] width 61 height 13
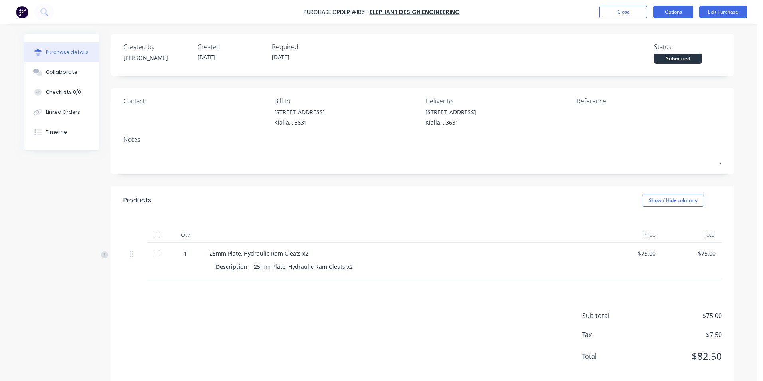
click at [669, 8] on button "Options" at bounding box center [673, 12] width 40 height 13
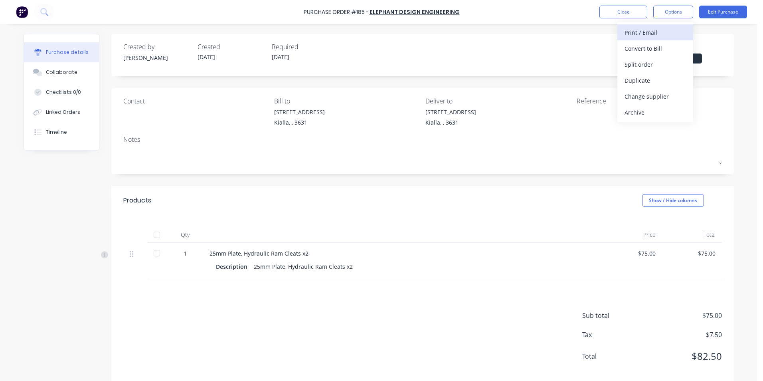
click at [653, 34] on div "Print / Email" at bounding box center [654, 33] width 61 height 12
click at [641, 64] on div "Without pricing" at bounding box center [654, 65] width 61 height 12
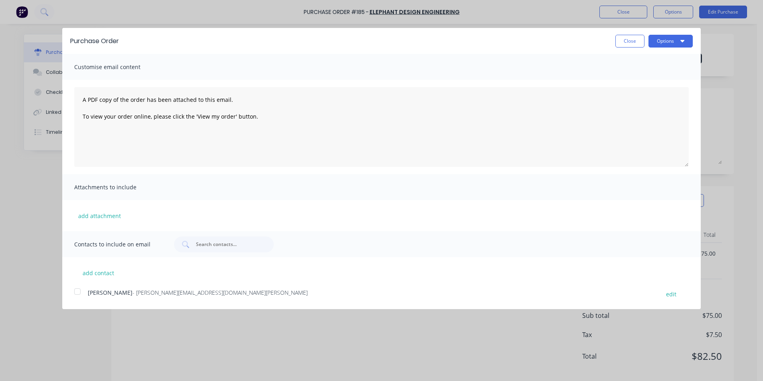
click at [78, 292] on div at bounding box center [77, 291] width 16 height 16
click at [662, 44] on button "Options" at bounding box center [670, 41] width 44 height 13
click at [641, 77] on div "Email" at bounding box center [654, 77] width 61 height 12
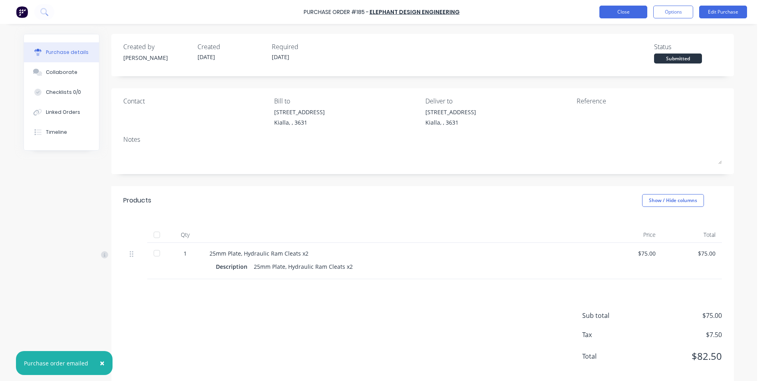
click at [614, 10] on button "Close" at bounding box center [623, 12] width 48 height 13
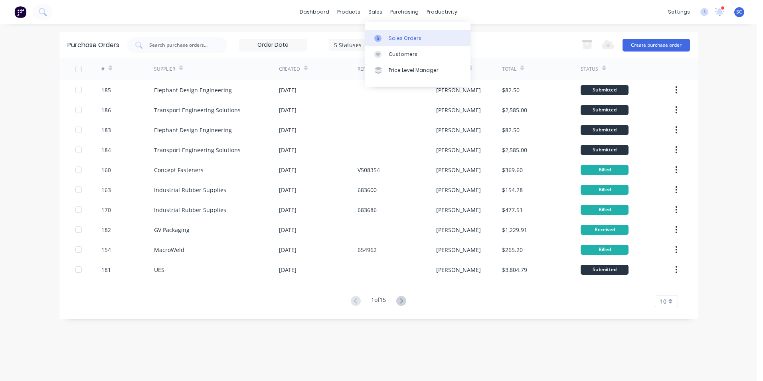
click at [392, 37] on div "Sales Orders" at bounding box center [405, 38] width 33 height 7
